Goal: Task Accomplishment & Management: Manage account settings

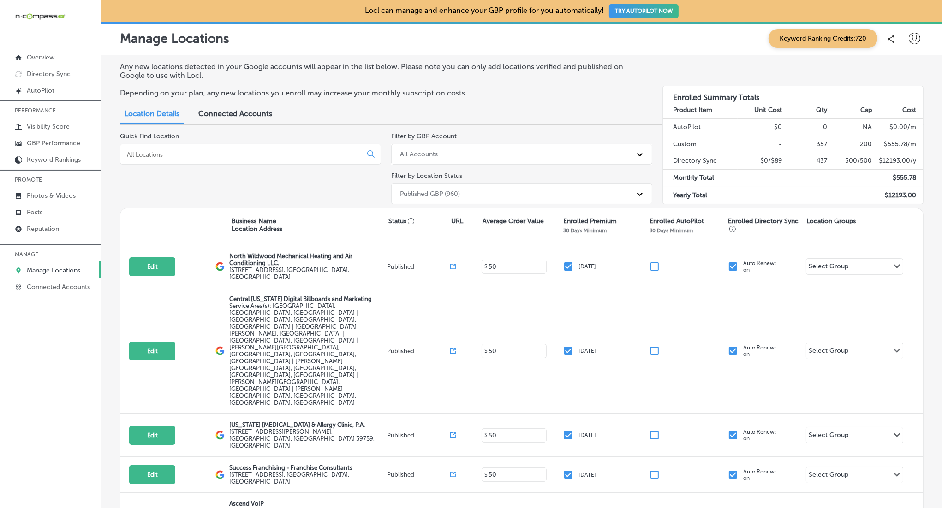
click at [244, 144] on div "Quick Find Location" at bounding box center [250, 170] width 261 height 76
click at [257, 152] on input at bounding box center [243, 154] width 234 height 8
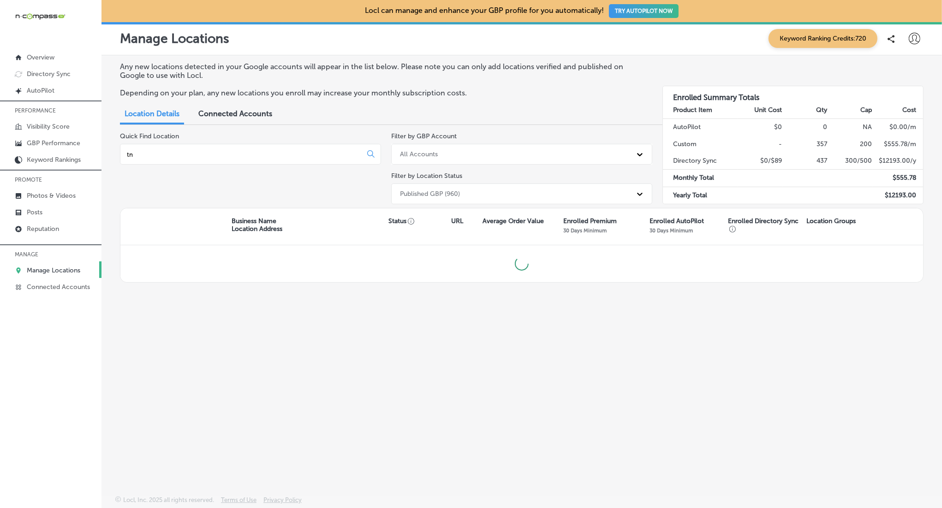
type input "tn"
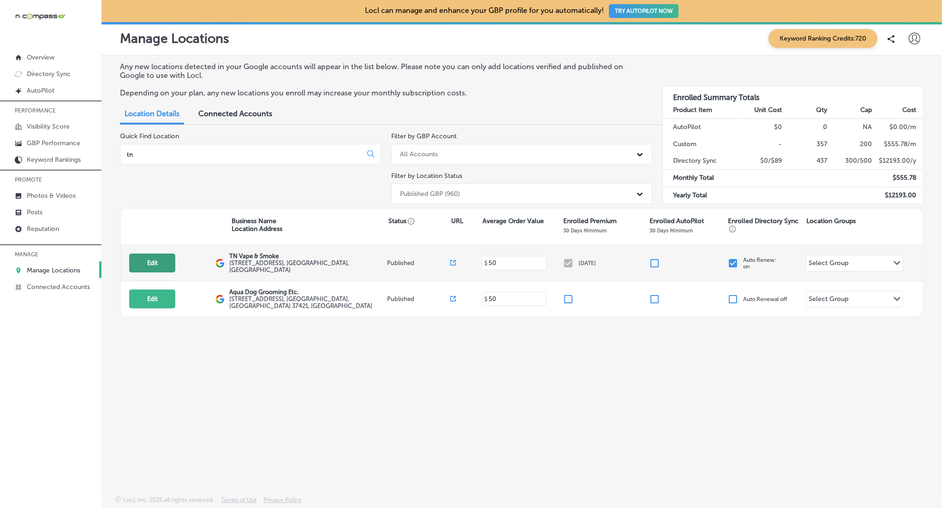
click at [160, 265] on button "Edit" at bounding box center [152, 263] width 46 height 19
select select "US"
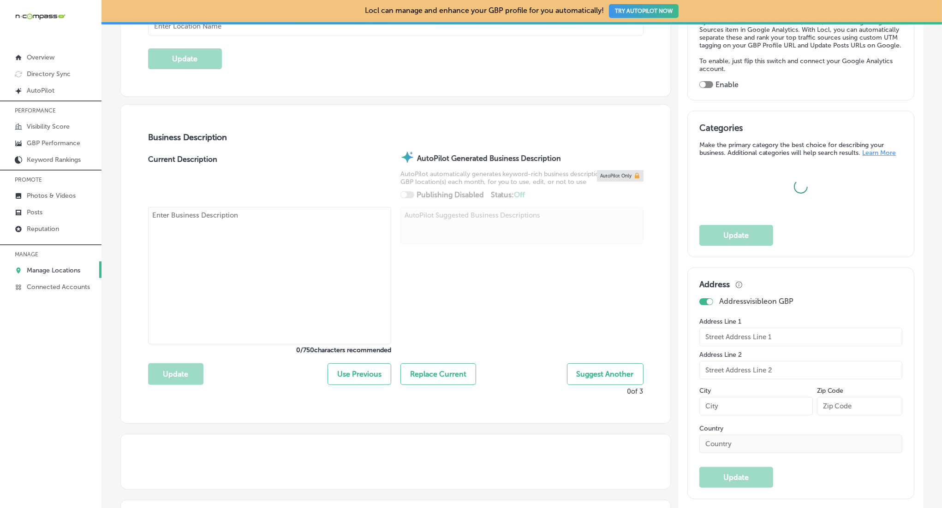
scroll to position [231, 0]
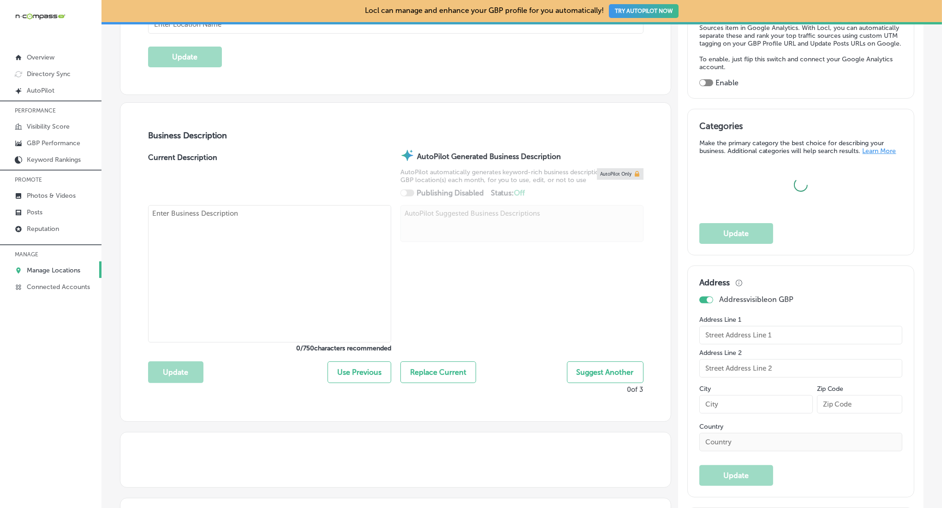
type input "TN Vape & Smoke"
type input "[STREET_ADDRESS]"
type input "Suite P"
type input "Murfreesboro"
type input "37128"
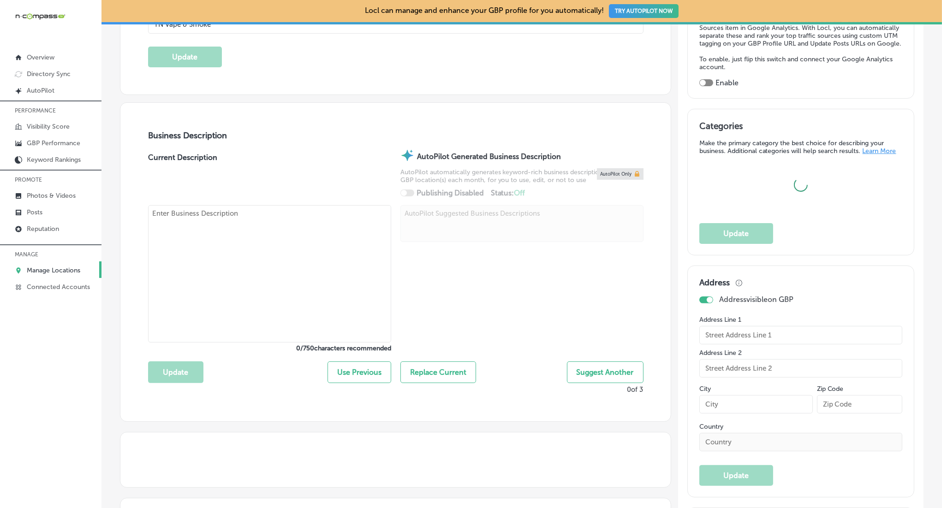
type input "US"
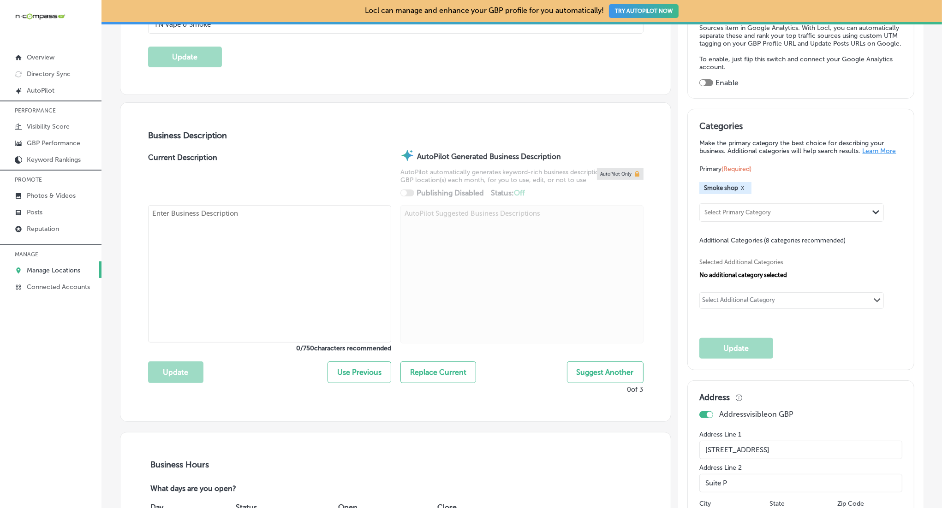
type textarea "At [GEOGRAPHIC_DATA] Vape and Smoke in [GEOGRAPHIC_DATA], [GEOGRAPHIC_DATA], we…"
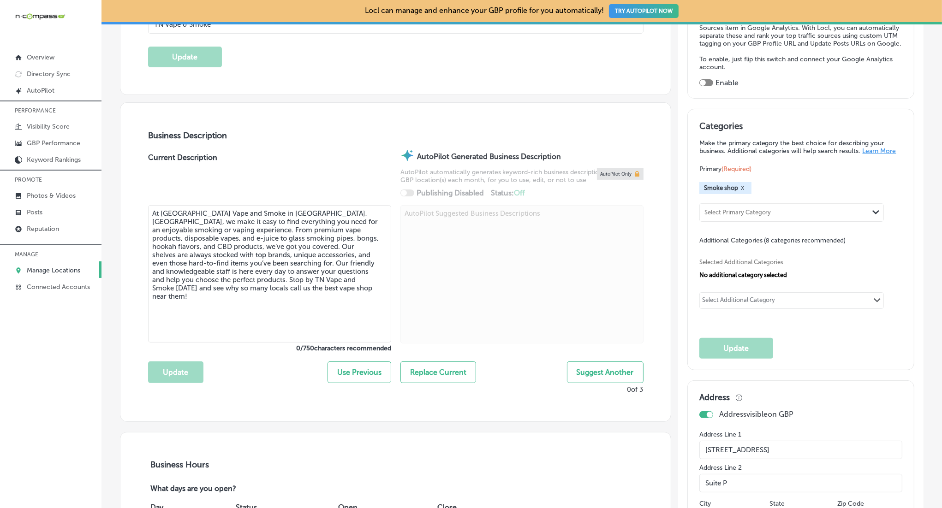
type input "[PHONE_NUMBER]"
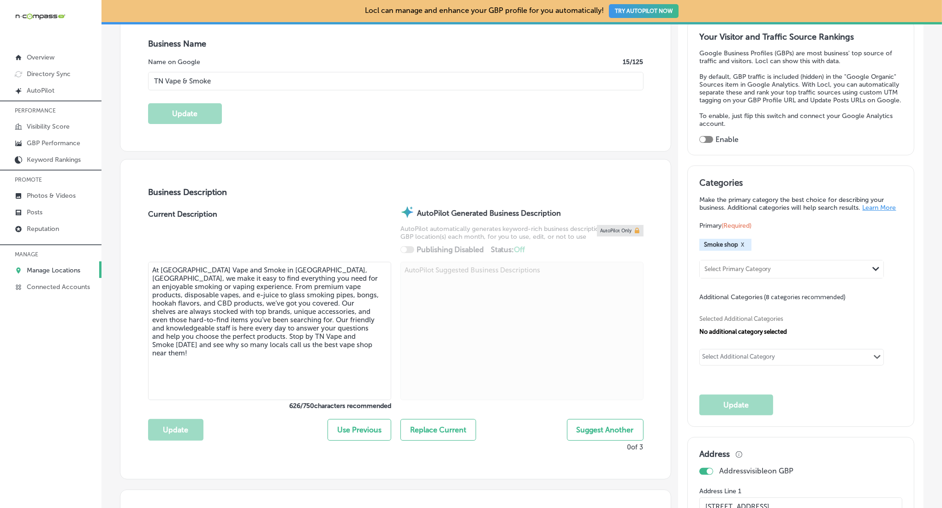
scroll to position [0, 0]
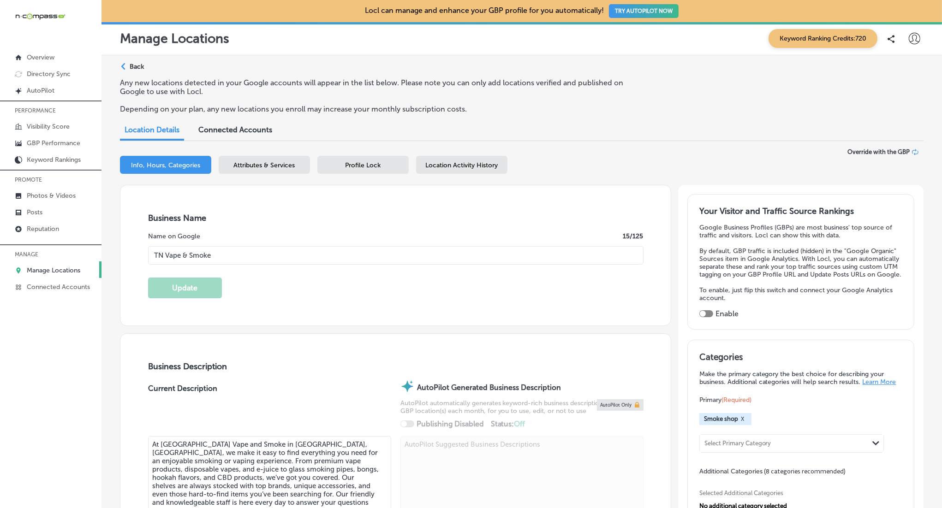
click at [273, 162] on span "Attributes & Services" at bounding box center [264, 165] width 61 height 8
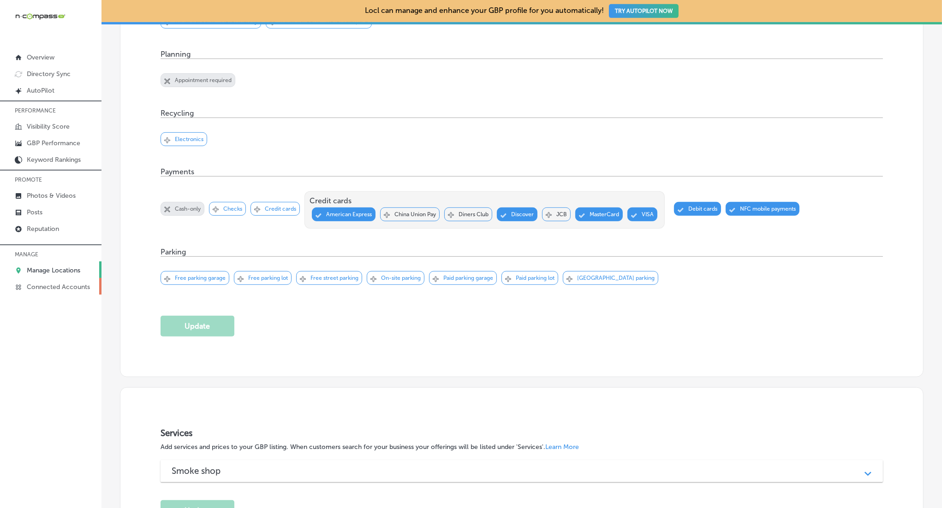
scroll to position [717, 0]
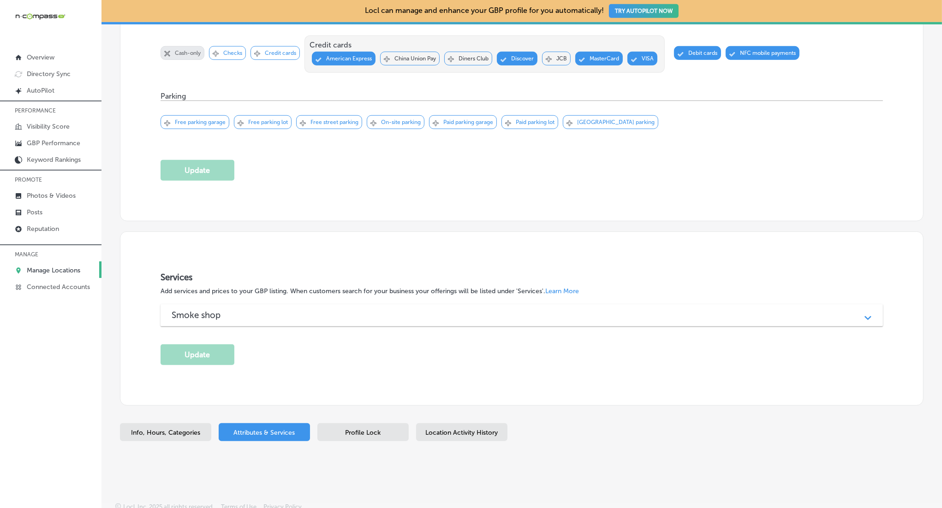
click at [342, 318] on div "Smoke shop Path Created with Sketch." at bounding box center [522, 315] width 722 height 22
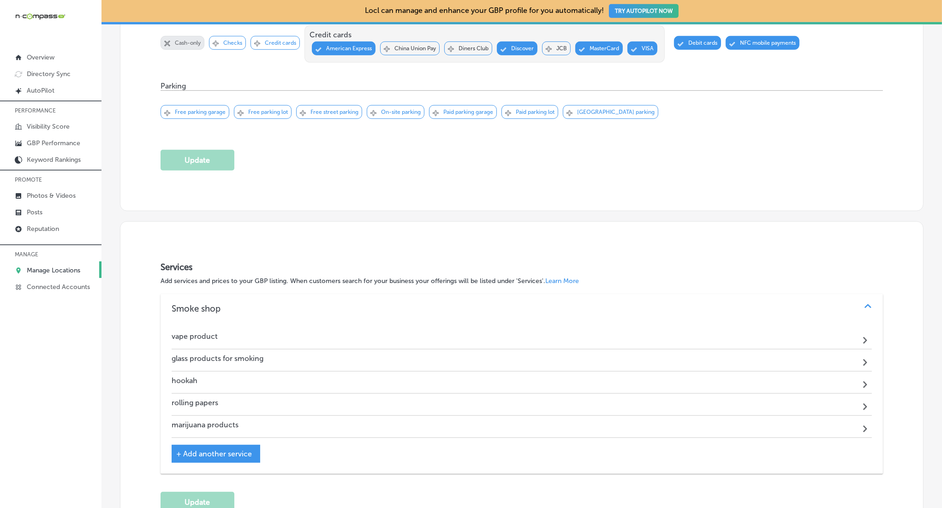
scroll to position [729, 0]
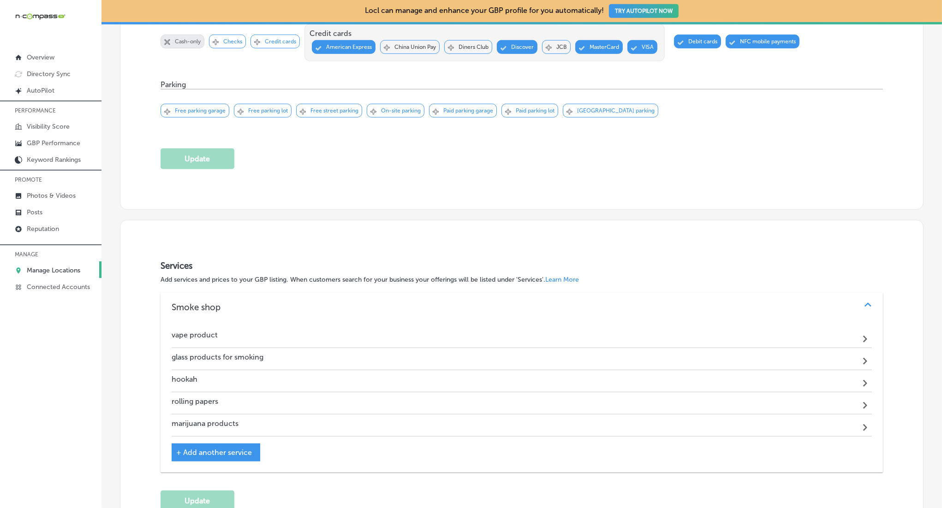
click at [865, 424] on icon "Path Created with Sketch." at bounding box center [865, 427] width 4 height 7
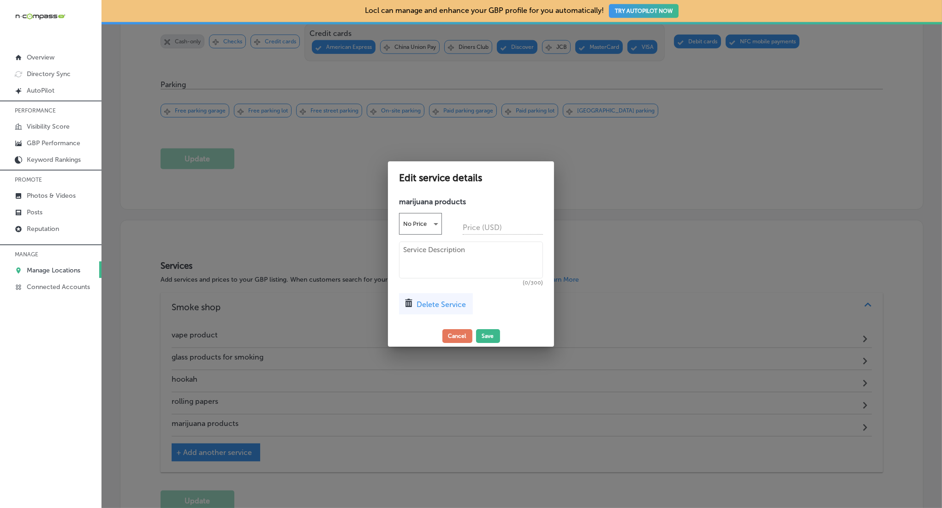
click at [429, 297] on div "Delete Service" at bounding box center [436, 303] width 74 height 21
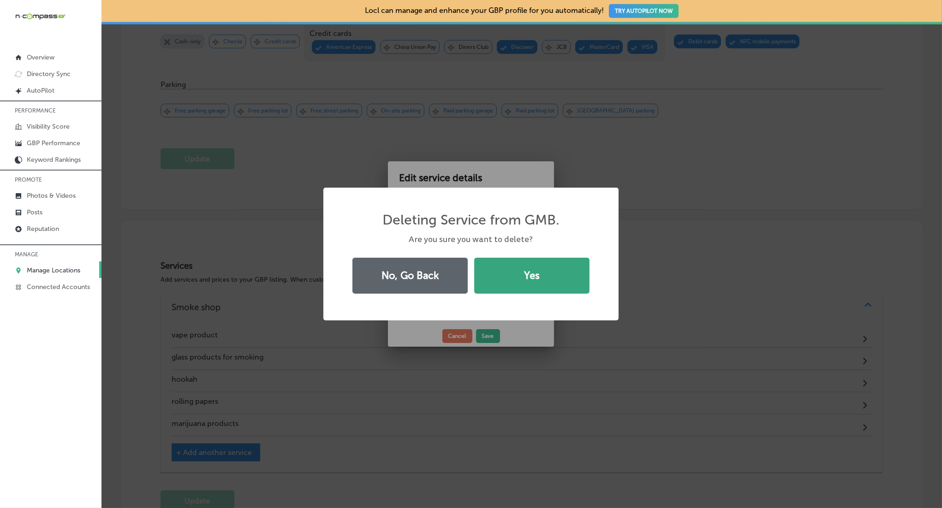
click at [538, 274] on button "Yes" at bounding box center [531, 276] width 115 height 36
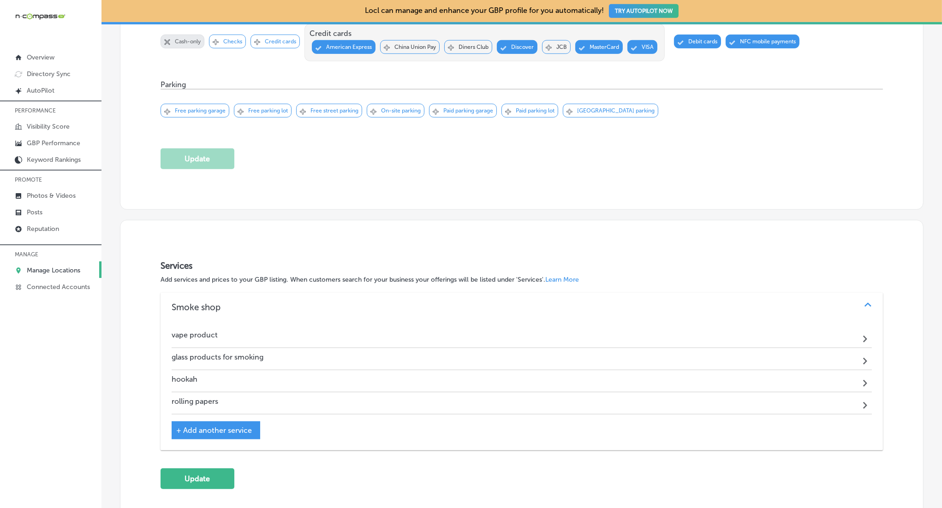
click at [308, 449] on div "Services Add services and prices to your GBP listing. When customers search for…" at bounding box center [522, 375] width 722 height 229
click at [231, 426] on span "+ Add another service" at bounding box center [214, 430] width 76 height 9
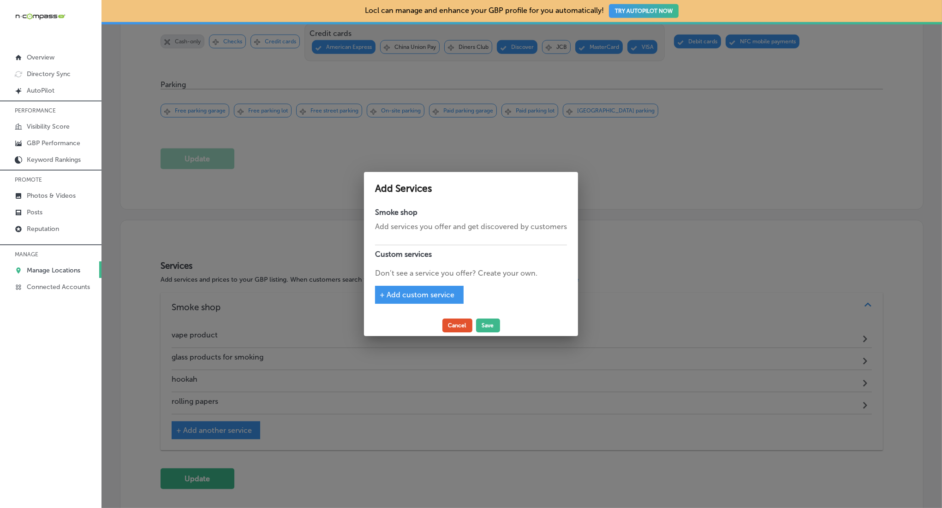
click at [460, 327] on button "Cancel" at bounding box center [457, 326] width 30 height 14
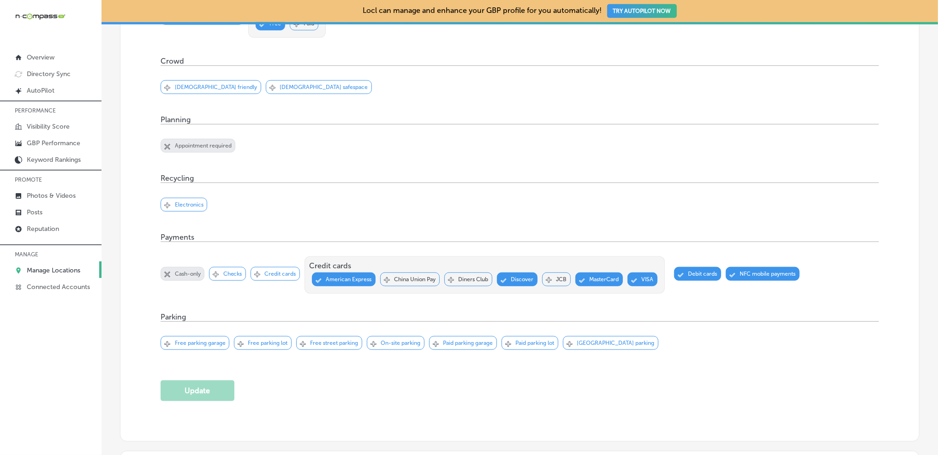
scroll to position [923, 0]
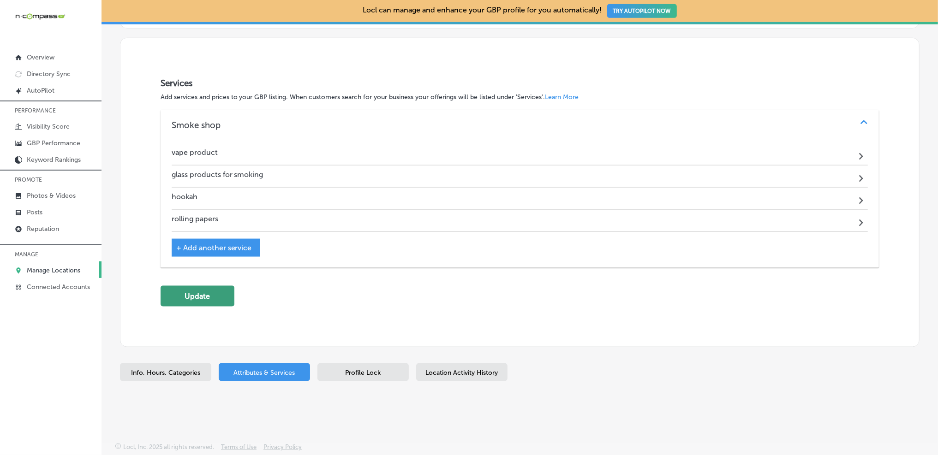
click at [185, 297] on button "Update" at bounding box center [198, 296] width 74 height 21
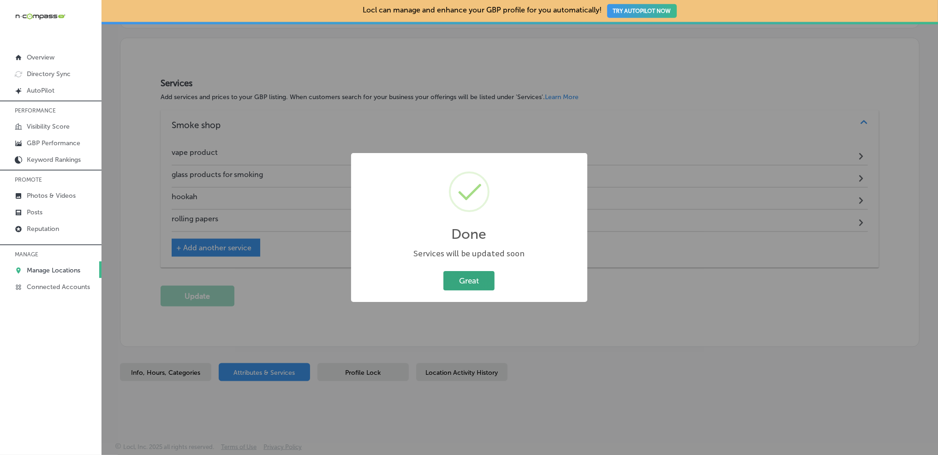
click at [456, 277] on button "Great" at bounding box center [468, 280] width 51 height 19
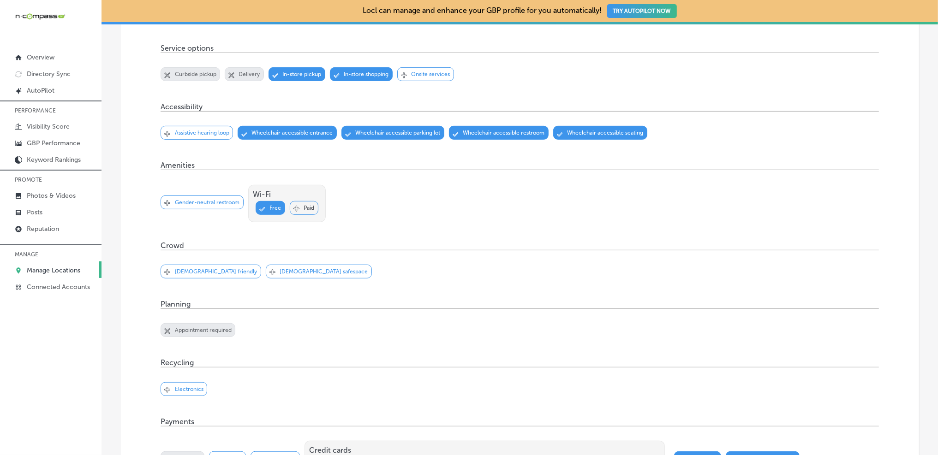
scroll to position [0, 0]
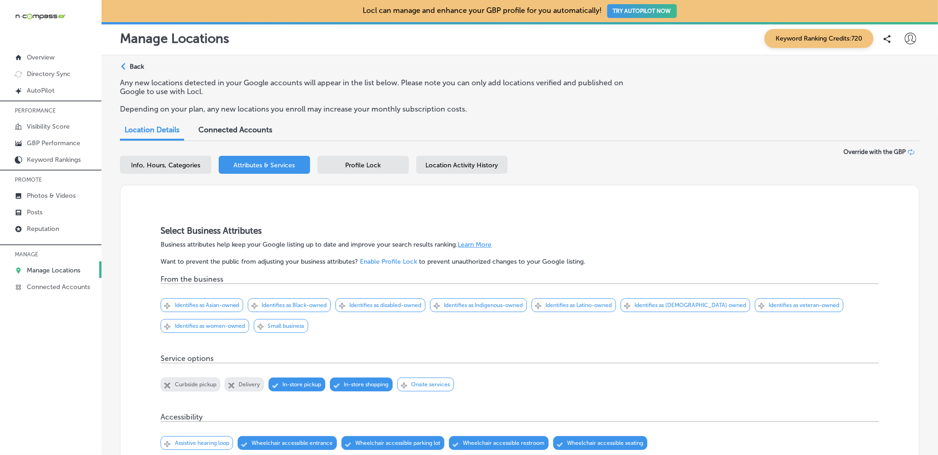
click at [151, 159] on div "Info, Hours, Categories" at bounding box center [165, 165] width 91 height 18
select select "US"
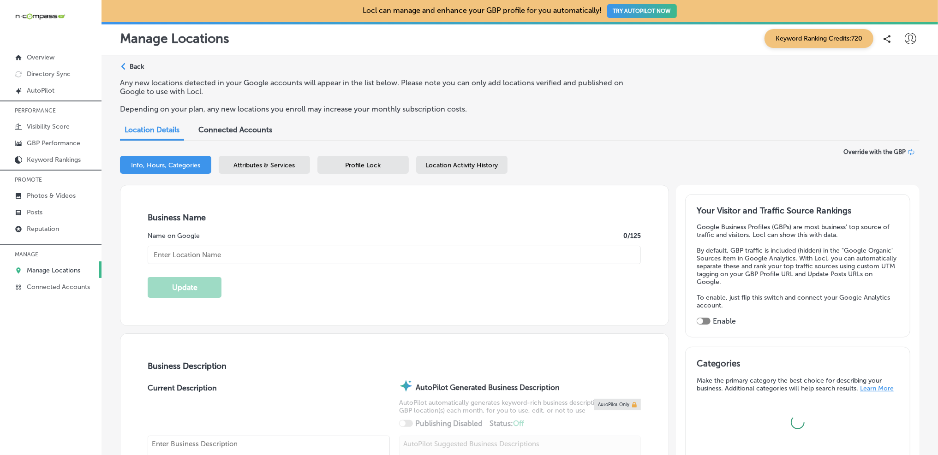
type input "TN Vape & Smoke"
type input "[STREET_ADDRESS]"
type input "Suite P"
type input "Murfreesboro"
type input "37128"
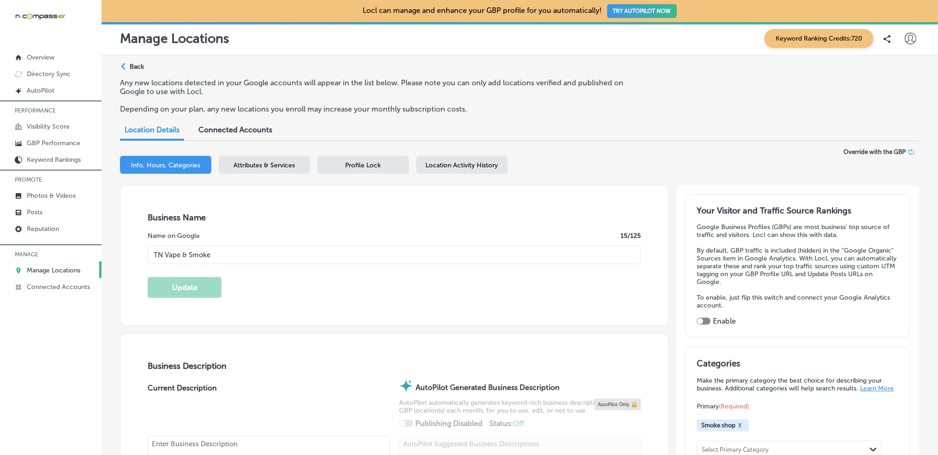
type input "US"
type textarea "At [GEOGRAPHIC_DATA] Vape and Smoke in [GEOGRAPHIC_DATA], [GEOGRAPHIC_DATA], we…"
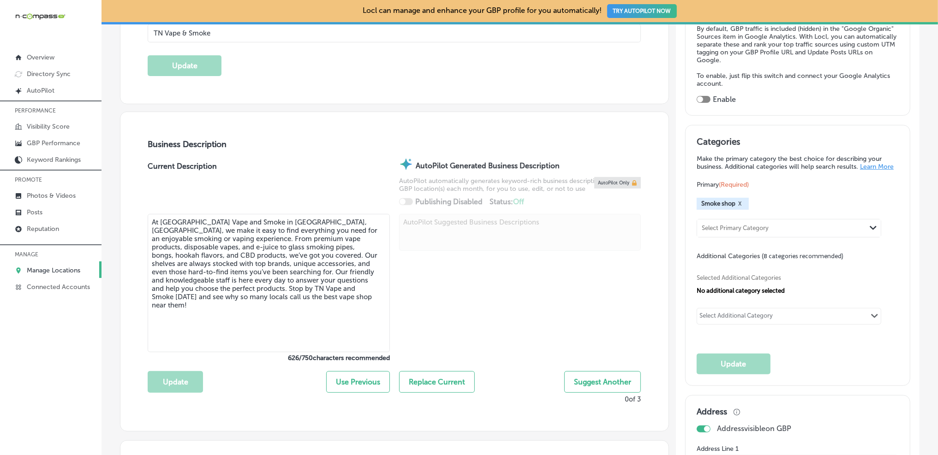
type input "[PHONE_NUMBER]"
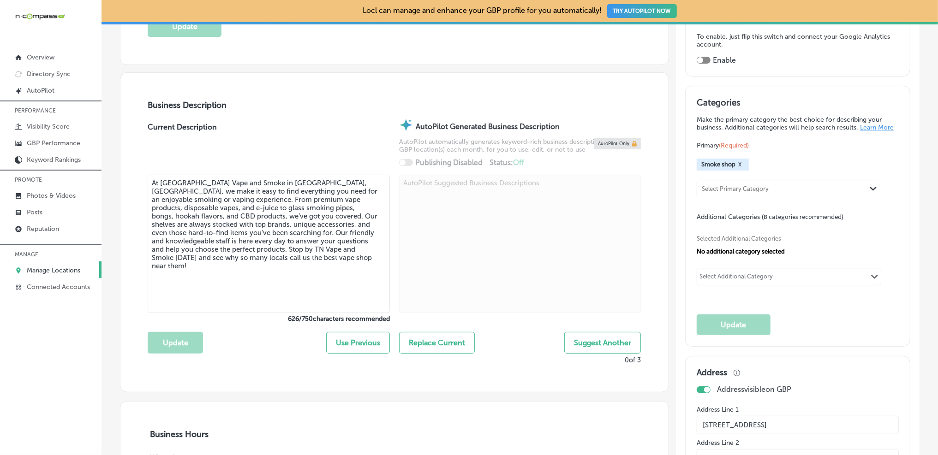
scroll to position [262, 0]
click at [772, 269] on div "Selected Additional Categories No additional category selected Select Additiona…" at bounding box center [798, 258] width 202 height 76
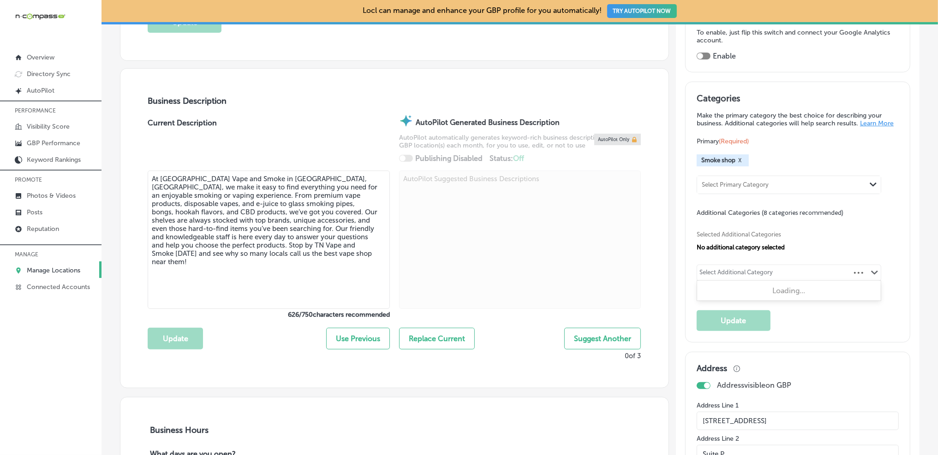
click at [771, 276] on div "Select Additional Category" at bounding box center [735, 274] width 73 height 11
click at [757, 294] on label "Vaporizer store" at bounding box center [742, 292] width 49 height 8
type input "vap"
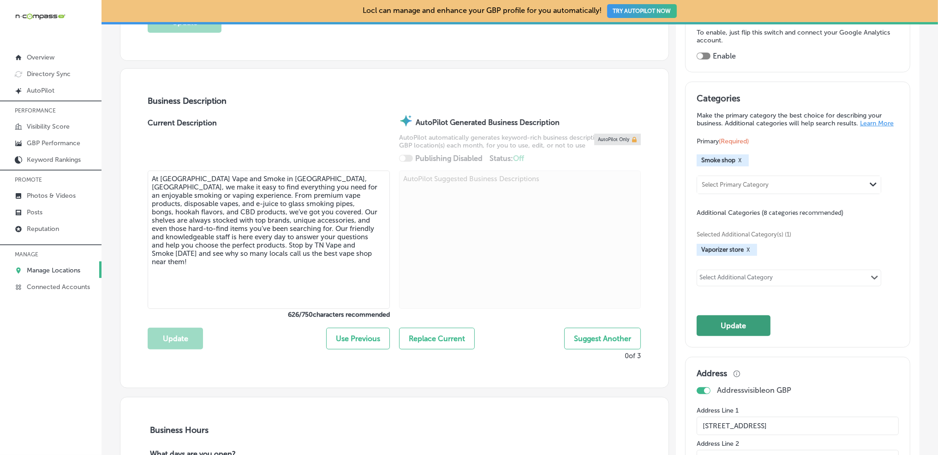
click at [743, 326] on button "Update" at bounding box center [734, 326] width 74 height 21
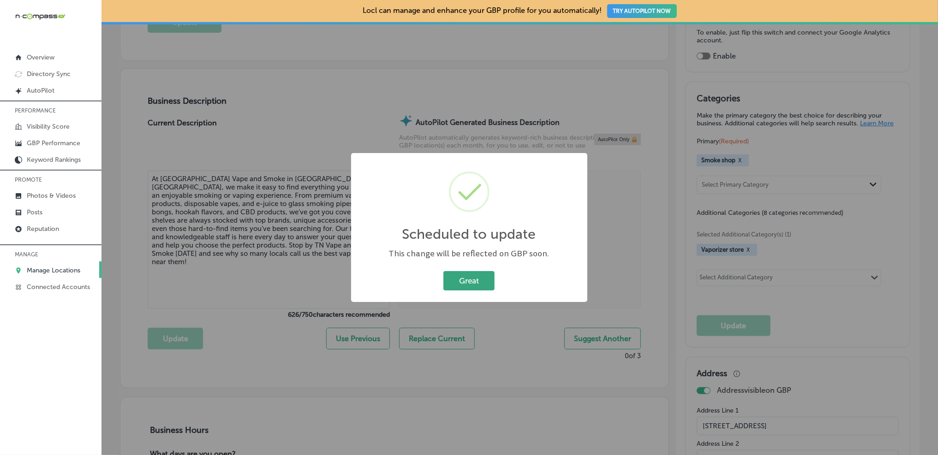
click at [479, 276] on button "Great" at bounding box center [468, 280] width 51 height 19
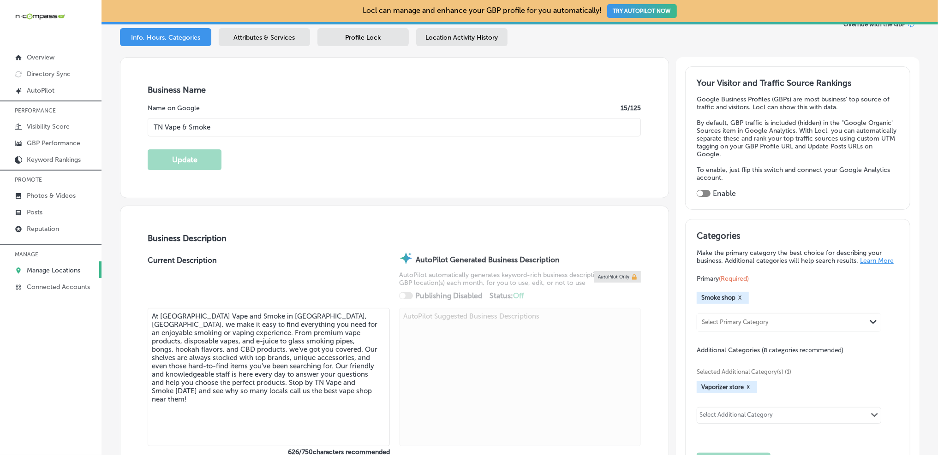
scroll to position [0, 0]
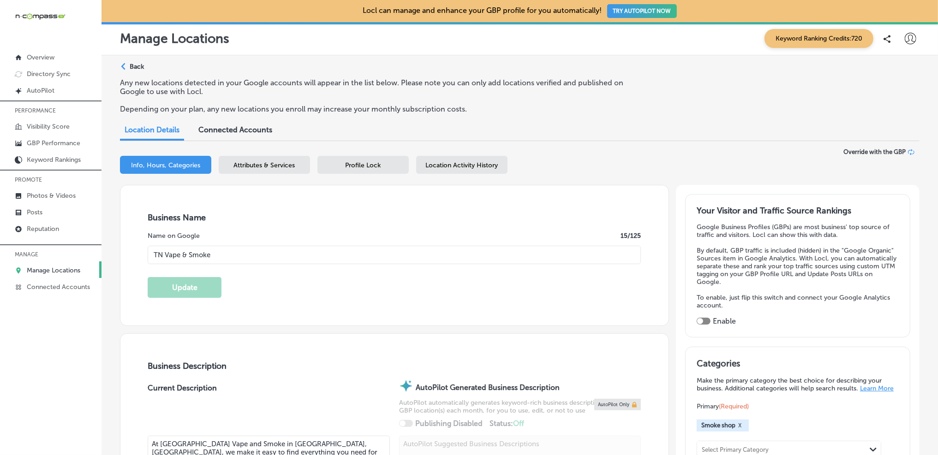
click at [271, 163] on span "Attributes & Services" at bounding box center [264, 165] width 61 height 8
